Goal: Navigation & Orientation: Find specific page/section

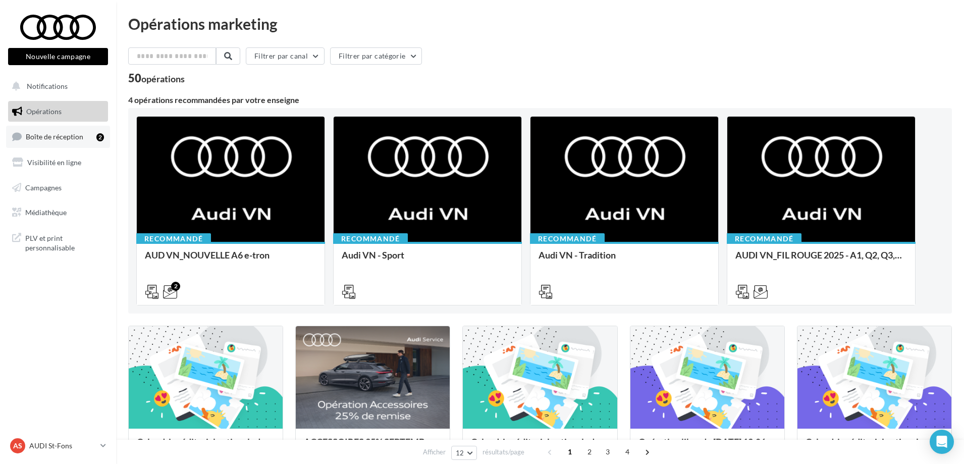
click at [84, 145] on link "Boîte de réception 2" at bounding box center [58, 137] width 104 height 22
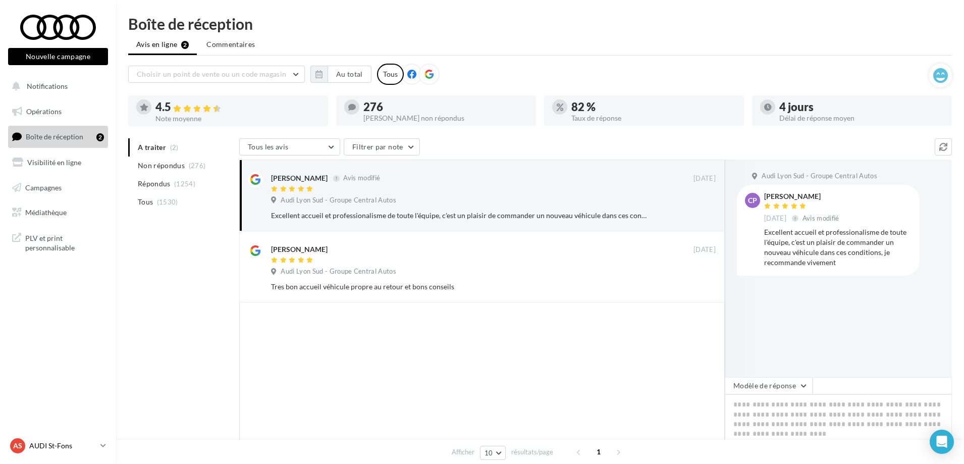
click at [61, 444] on p "AUDI St-Fons" at bounding box center [62, 446] width 67 height 10
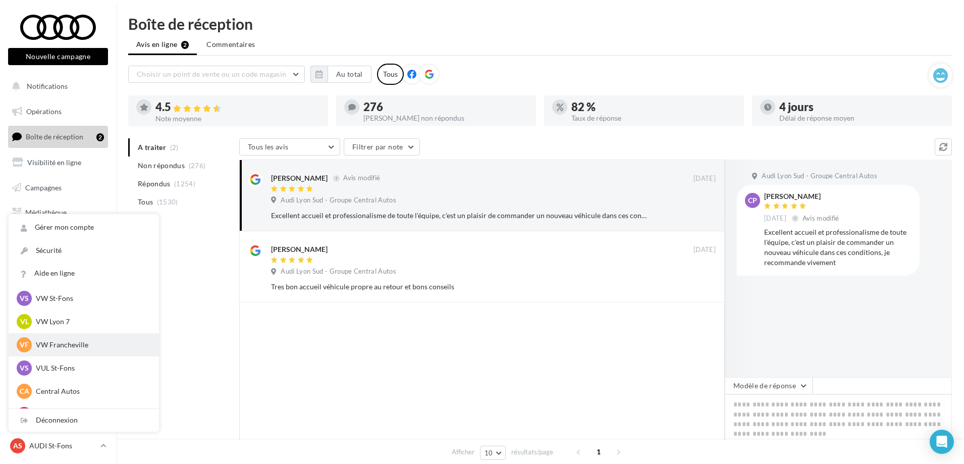
scroll to position [139, 0]
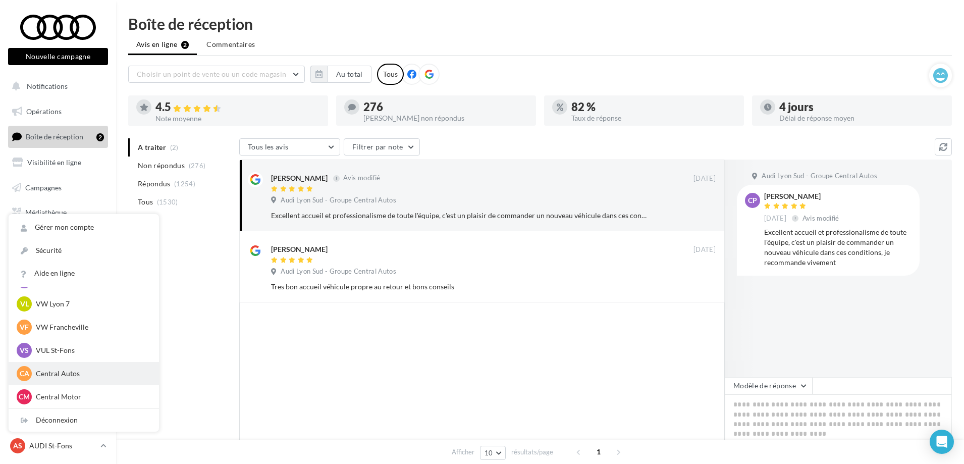
click at [61, 372] on p "Central Autos" at bounding box center [91, 373] width 111 height 10
